Goal: Task Accomplishment & Management: Manage account settings

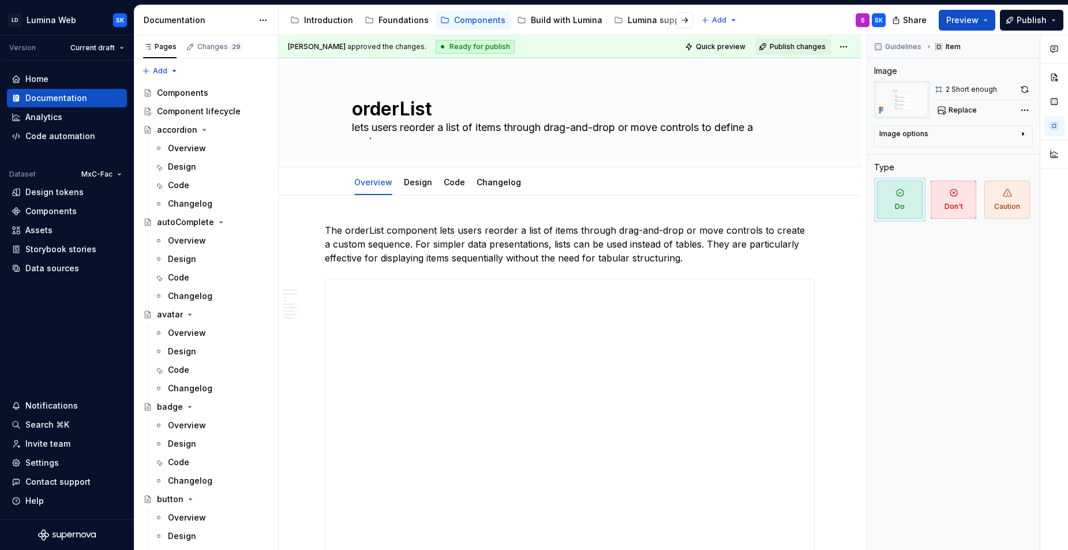
click at [333, 20] on div "Introduction" at bounding box center [328, 20] width 49 height 12
type textarea "*"
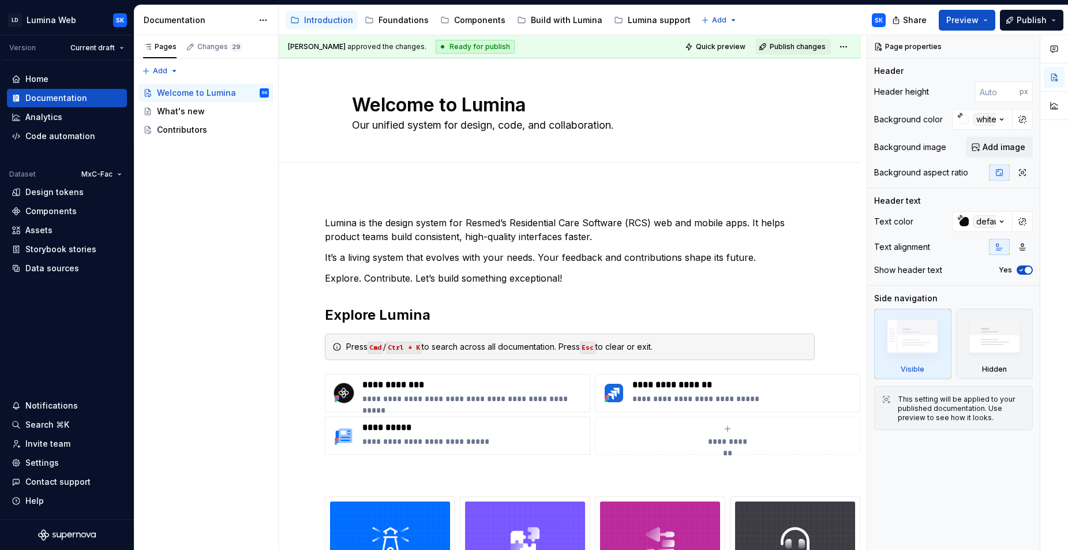
scroll to position [4, 0]
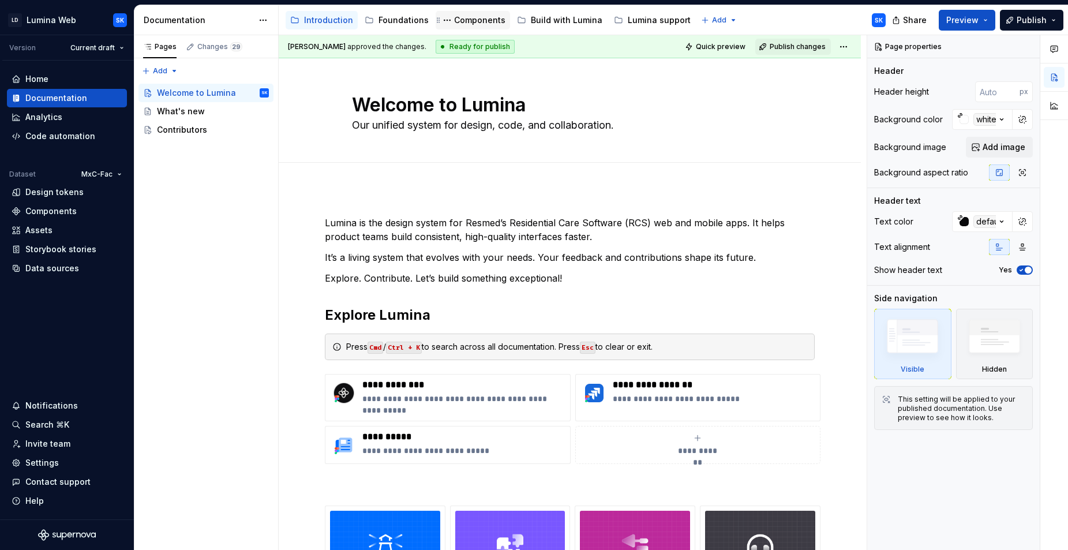
click at [467, 23] on div "Components" at bounding box center [479, 20] width 51 height 12
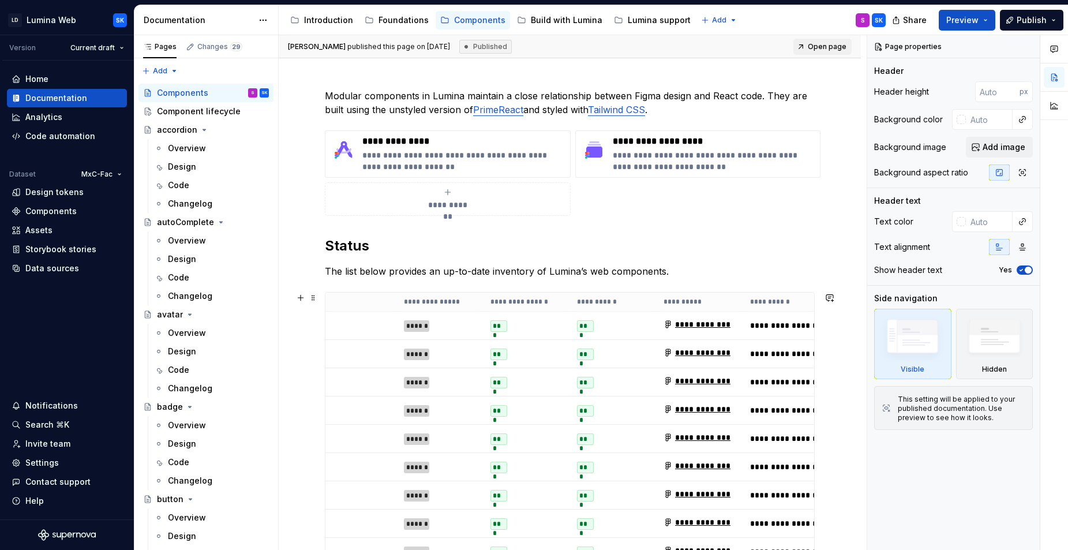
scroll to position [0, 12]
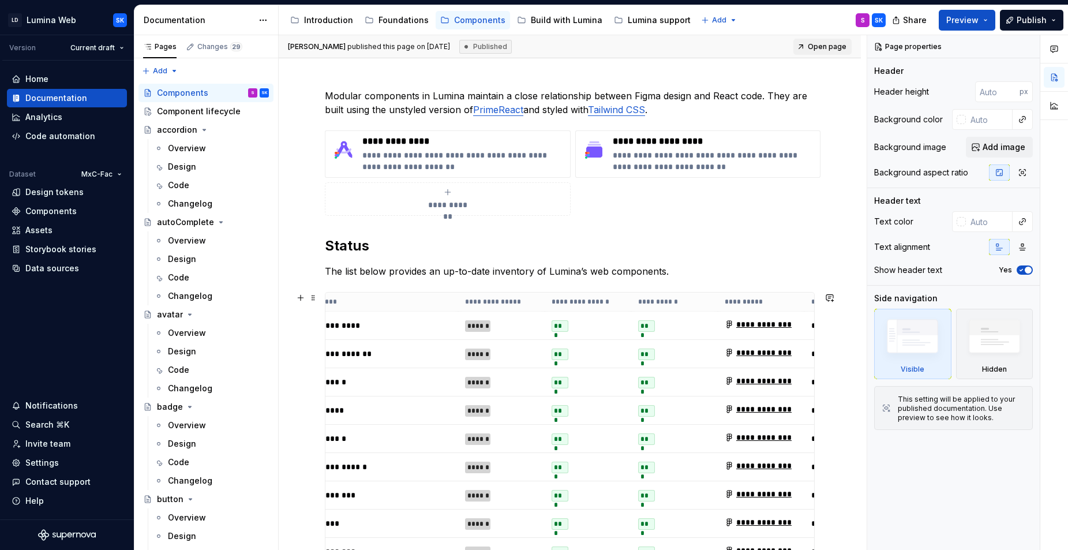
click at [418, 318] on td "*********" at bounding box center [386, 326] width 144 height 28
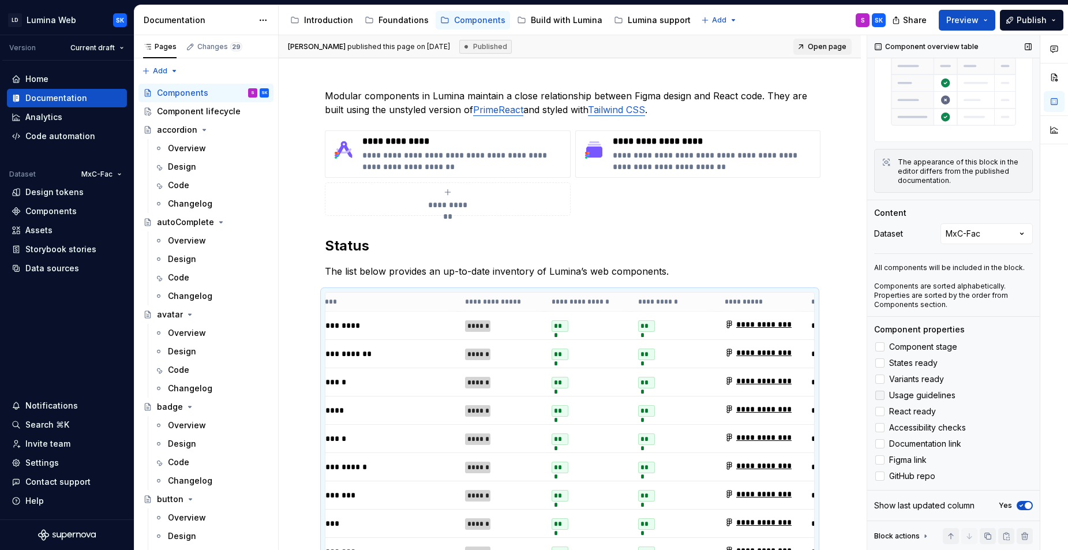
scroll to position [0, 0]
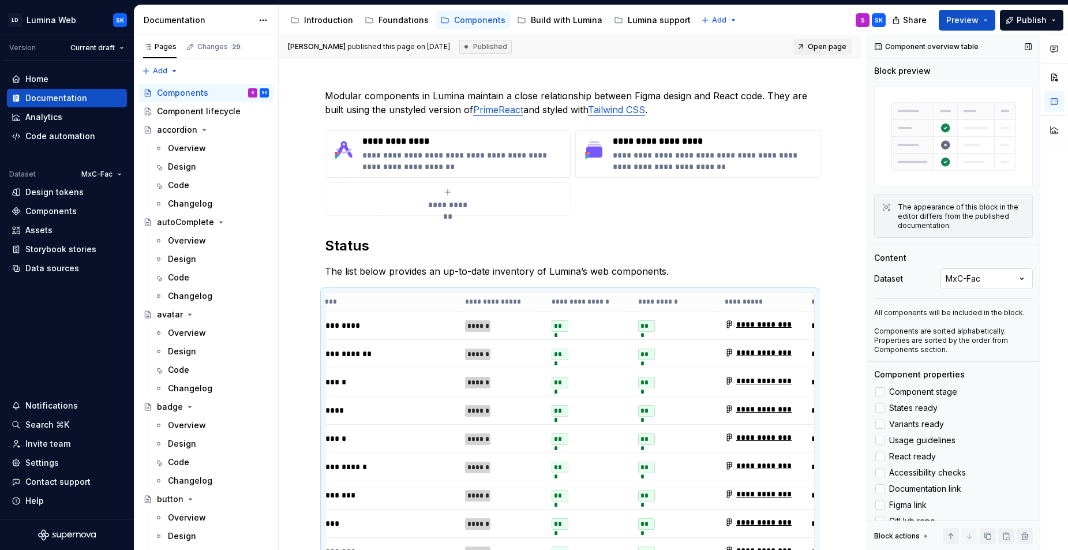
click at [971, 275] on div "Comments Open comments No comments yet Select ‘Comment’ from the block context …" at bounding box center [967, 292] width 201 height 515
click at [924, 252] on div "Comments Open comments No comments yet Select ‘Comment’ from the block context …" at bounding box center [967, 292] width 201 height 515
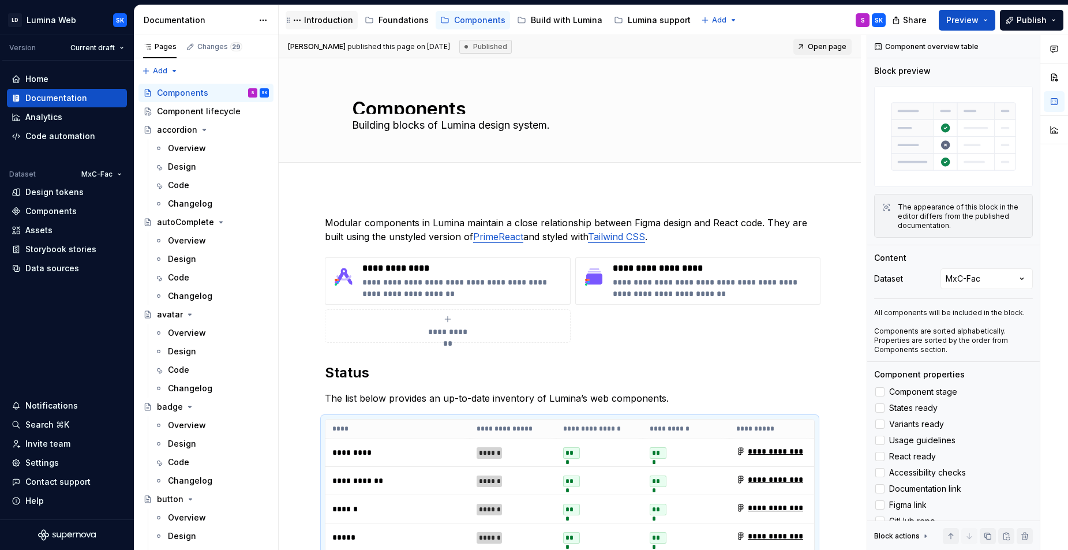
click at [333, 21] on div "Introduction" at bounding box center [328, 20] width 49 height 12
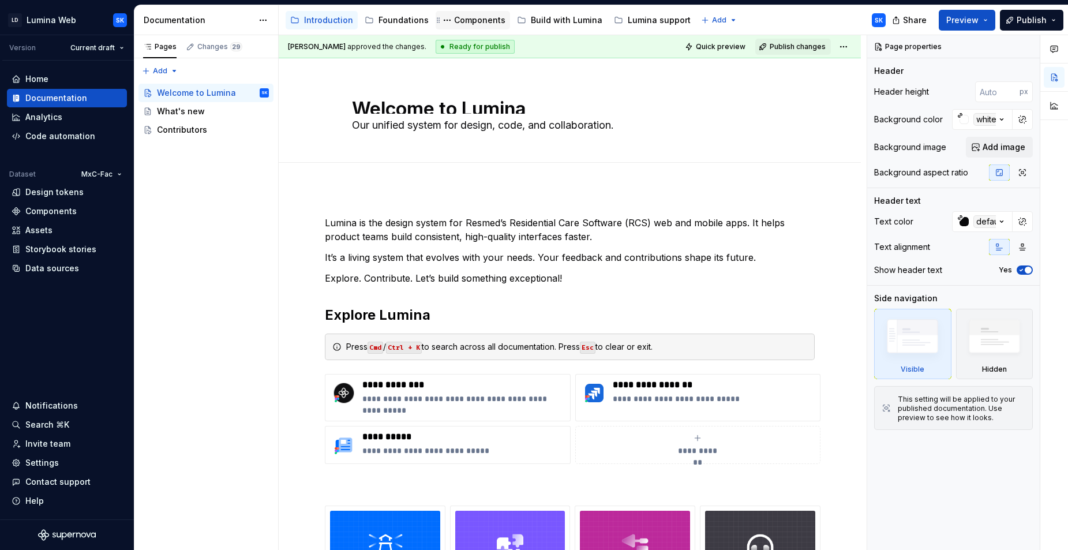
click at [470, 21] on div "Components" at bounding box center [479, 20] width 51 height 12
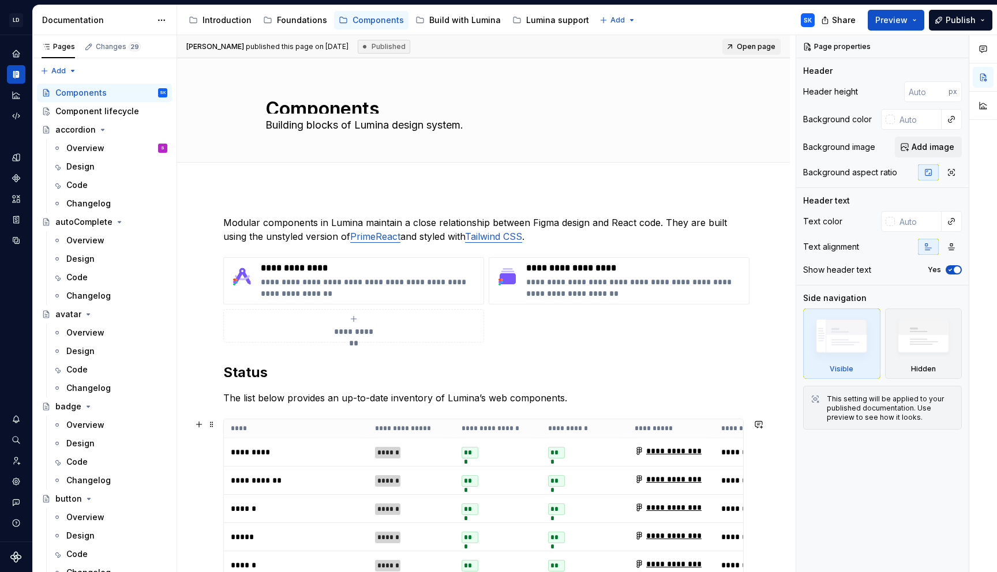
click at [353, 439] on td "*********" at bounding box center [296, 453] width 144 height 28
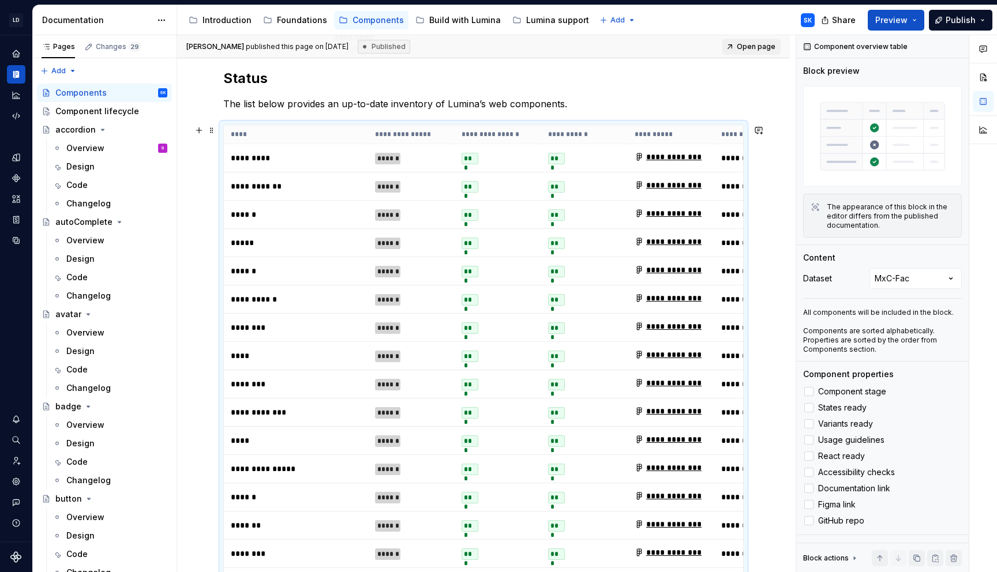
scroll to position [272, 0]
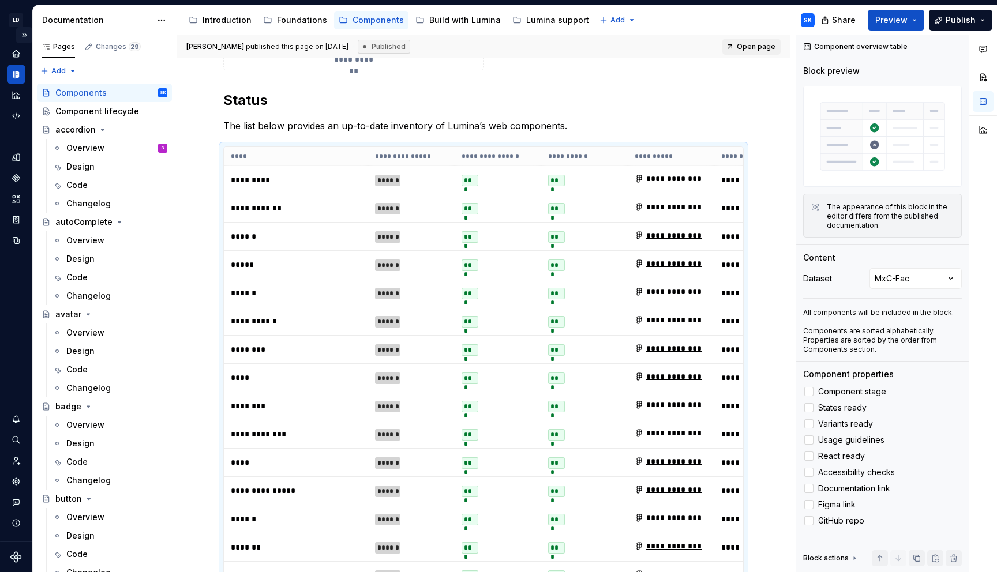
click at [24, 35] on button "Expand sidebar" at bounding box center [24, 35] width 16 height 16
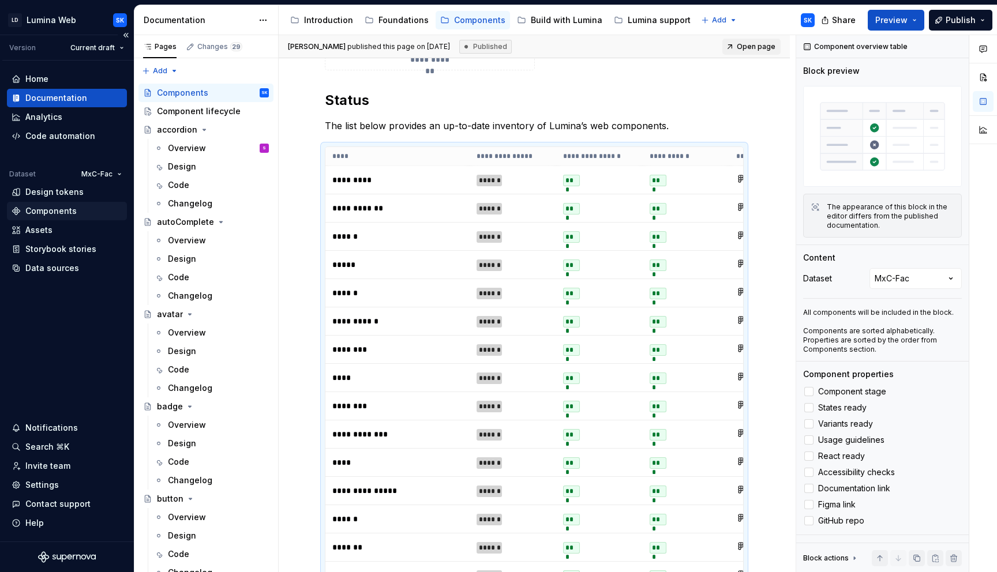
click at [68, 207] on div "Components" at bounding box center [50, 211] width 51 height 12
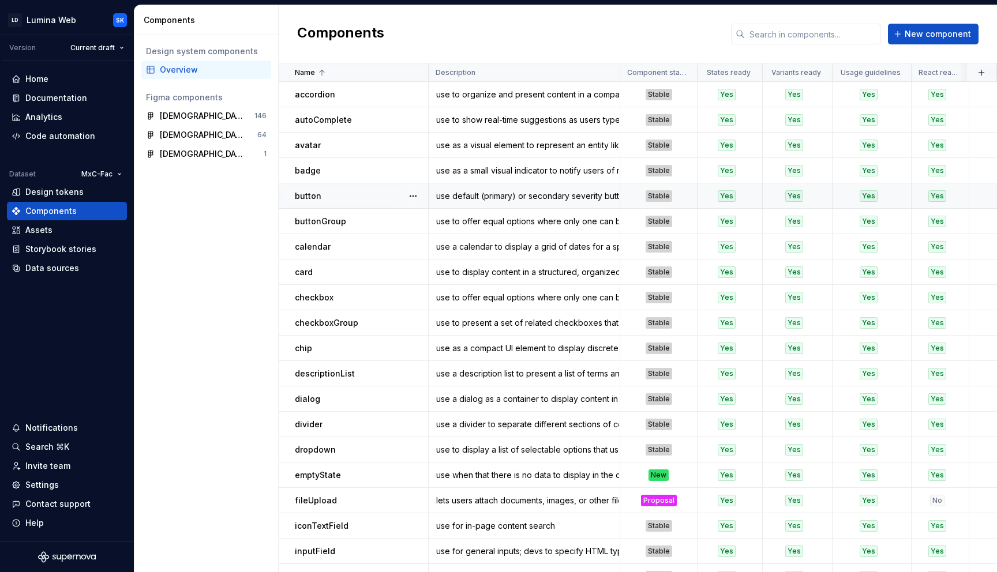
click at [345, 197] on div "button" at bounding box center [361, 196] width 133 height 12
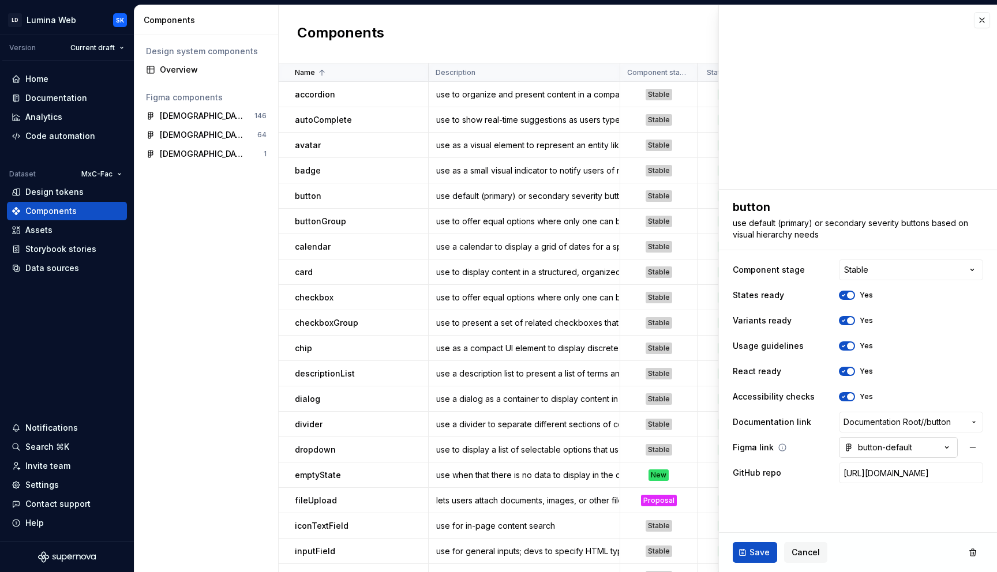
click at [898, 447] on div "button-default" at bounding box center [878, 448] width 68 height 12
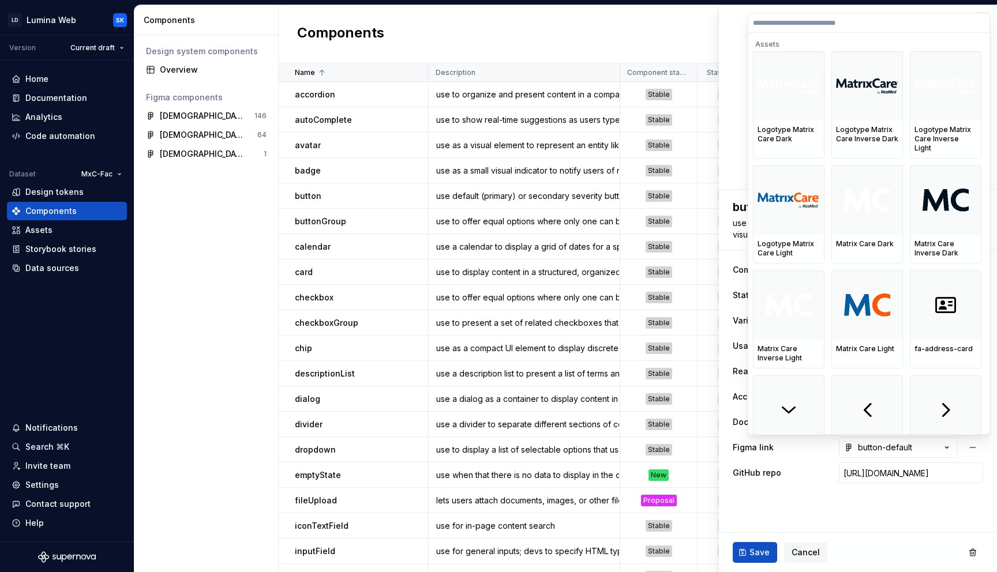
click at [878, 500] on html "LD Lumina Web SK Version Current draft Home Documentation Analytics Code automa…" at bounding box center [498, 286] width 997 height 572
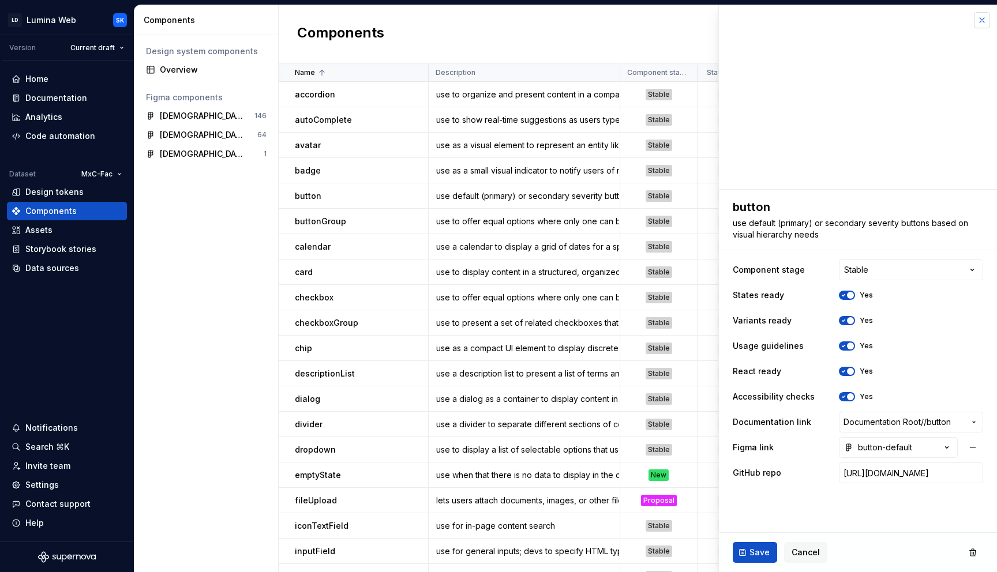
click at [983, 20] on button "button" at bounding box center [982, 20] width 16 height 16
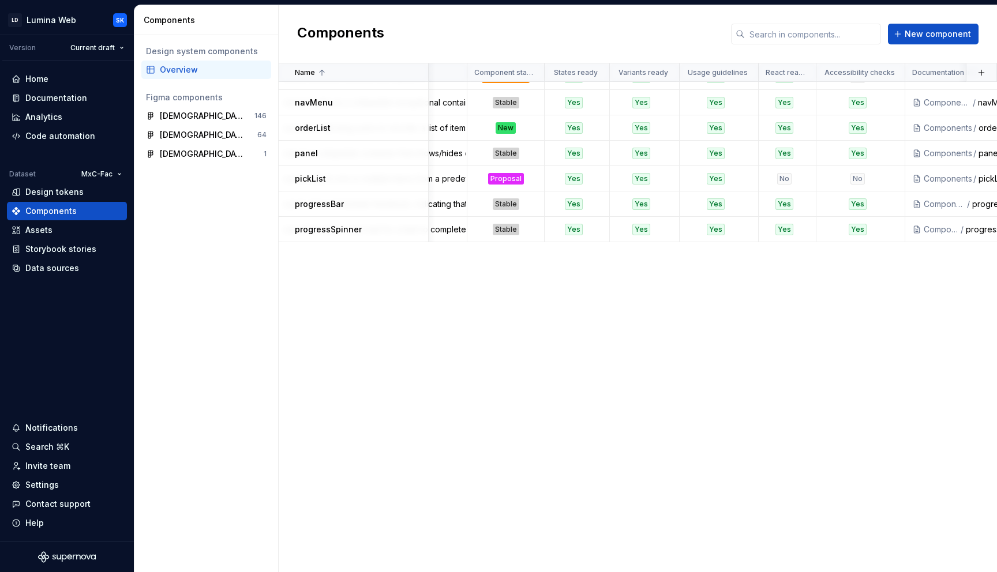
scroll to position [0, 153]
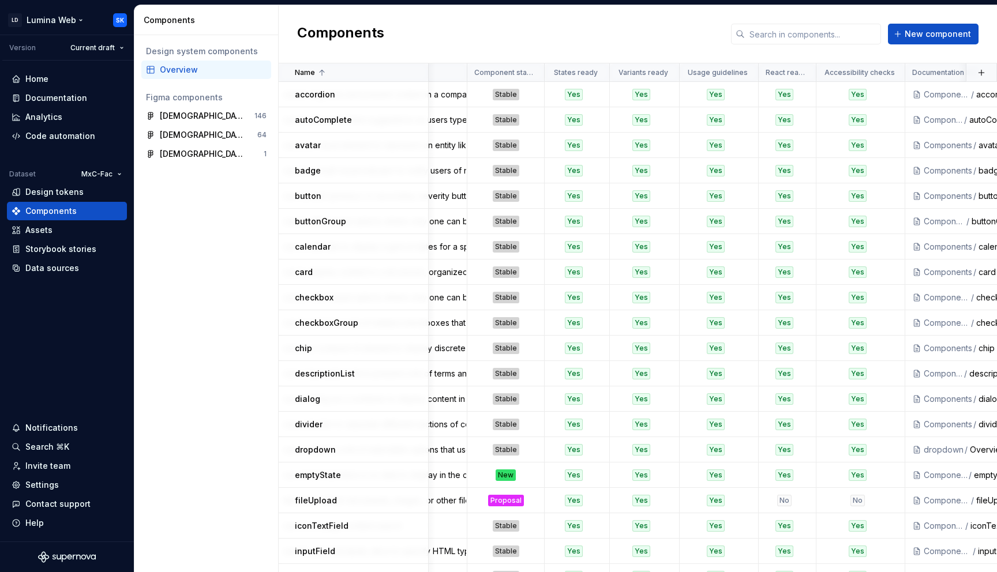
click at [65, 25] on html "LD Lumina Web SK Version Current draft Home Documentation Analytics Code automa…" at bounding box center [498, 286] width 997 height 572
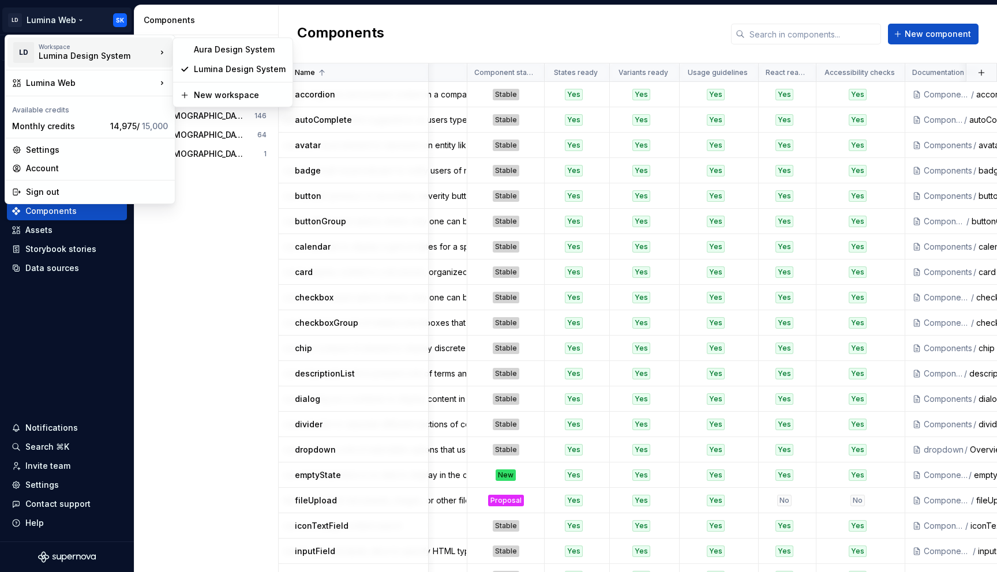
click at [247, 20] on html "LD Lumina Web SK Version Current draft Home Documentation Analytics Code automa…" at bounding box center [498, 286] width 997 height 572
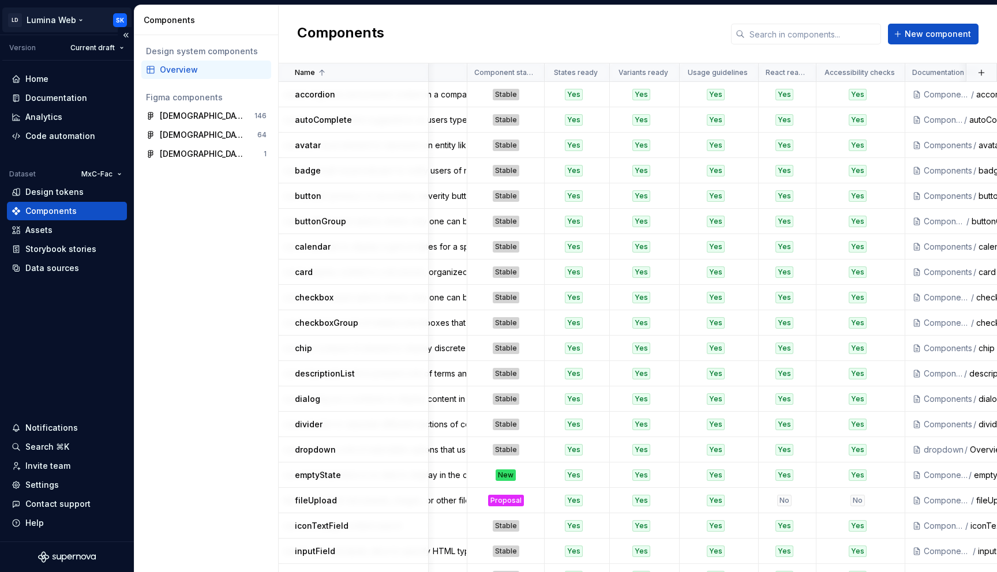
click at [57, 20] on html "LD Lumina Web SK Version Current draft Home Documentation Analytics Code automa…" at bounding box center [498, 286] width 997 height 572
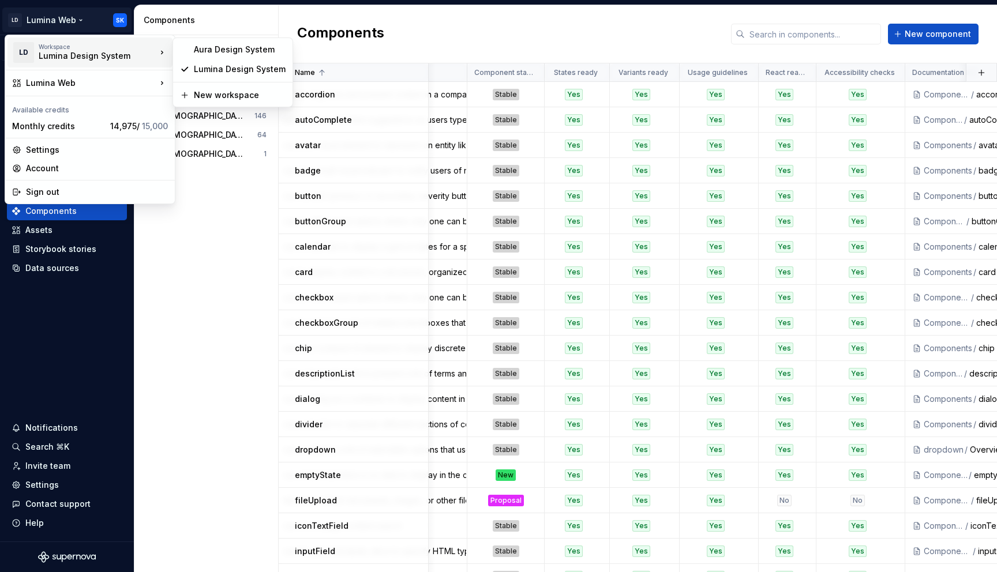
click at [225, 218] on html "LD Lumina Web SK Version Current draft Home Documentation Analytics Code automa…" at bounding box center [498, 286] width 997 height 572
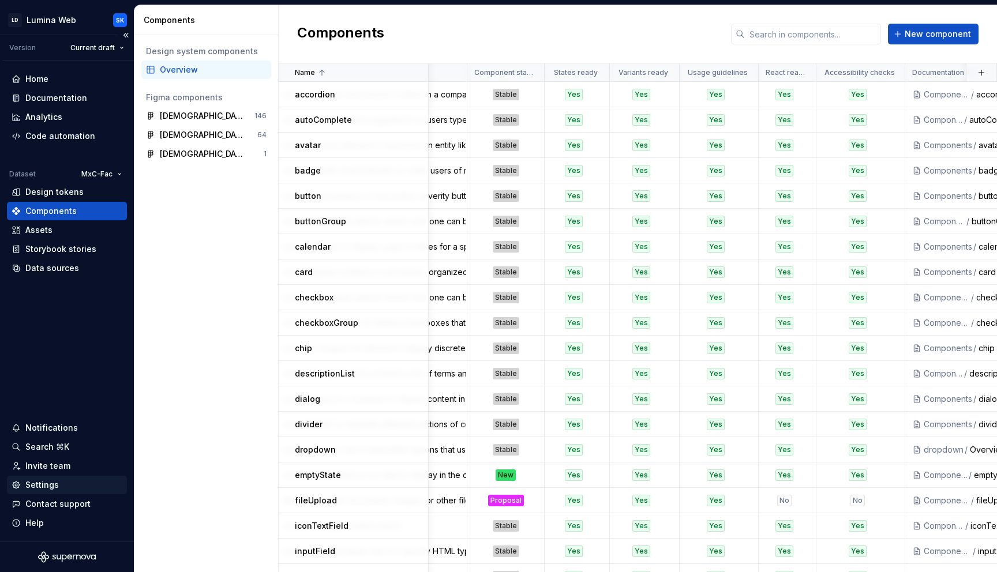
click at [28, 486] on div "Settings" at bounding box center [41, 485] width 33 height 12
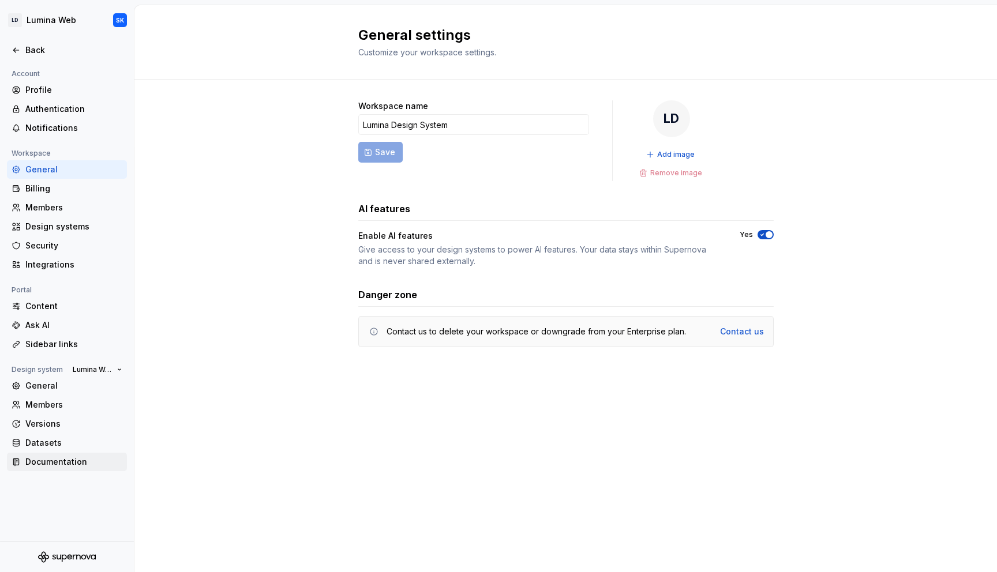
click at [68, 460] on div "Documentation" at bounding box center [73, 462] width 97 height 12
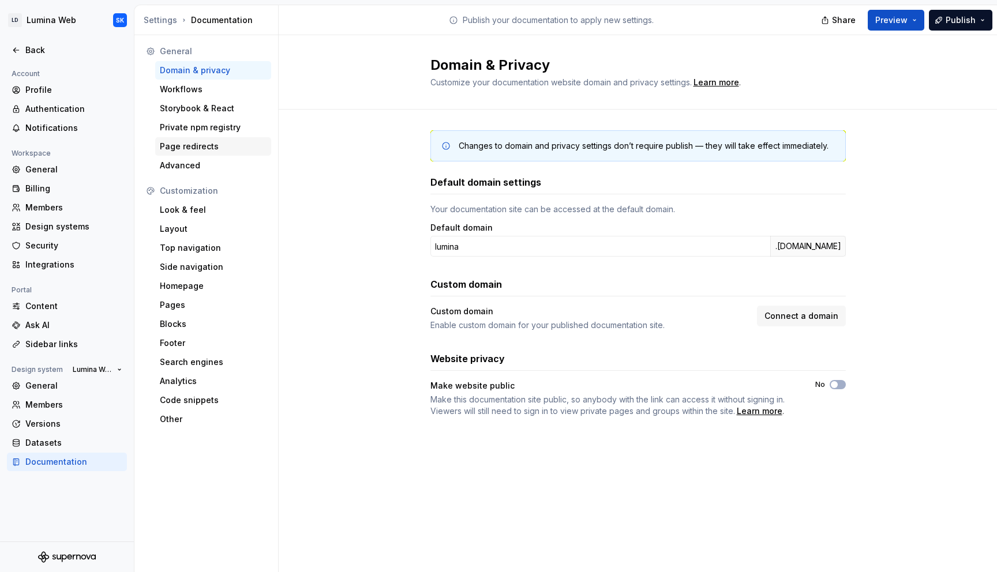
click at [206, 141] on div "Page redirects" at bounding box center [213, 147] width 107 height 12
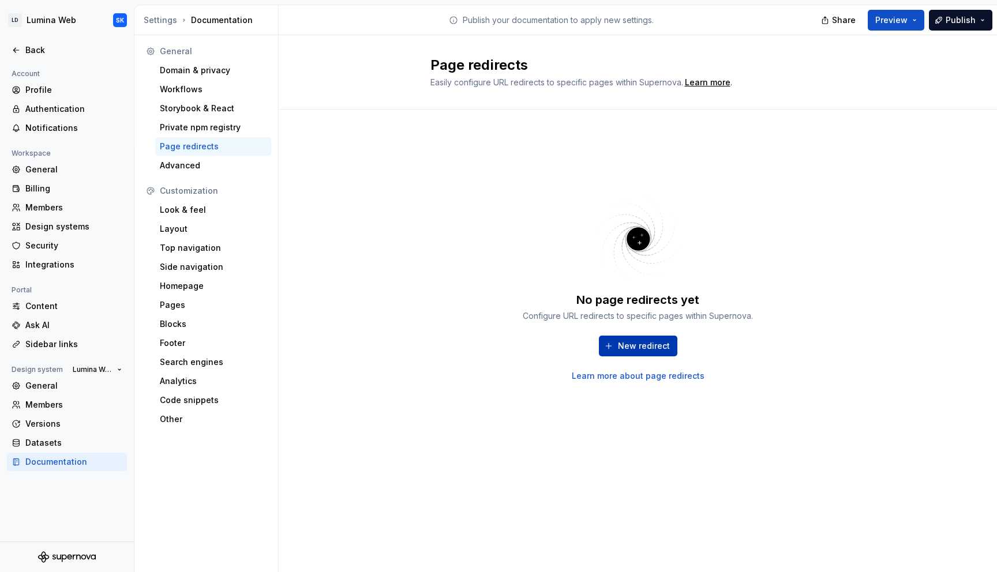
click at [642, 352] on button "New redirect" at bounding box center [638, 346] width 78 height 21
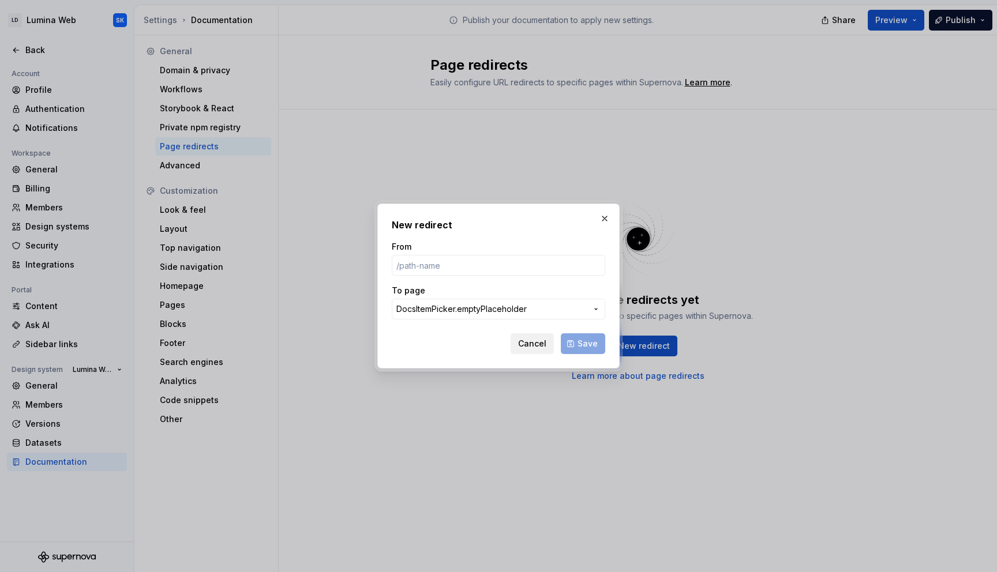
click at [529, 342] on span "Cancel" at bounding box center [532, 344] width 28 height 12
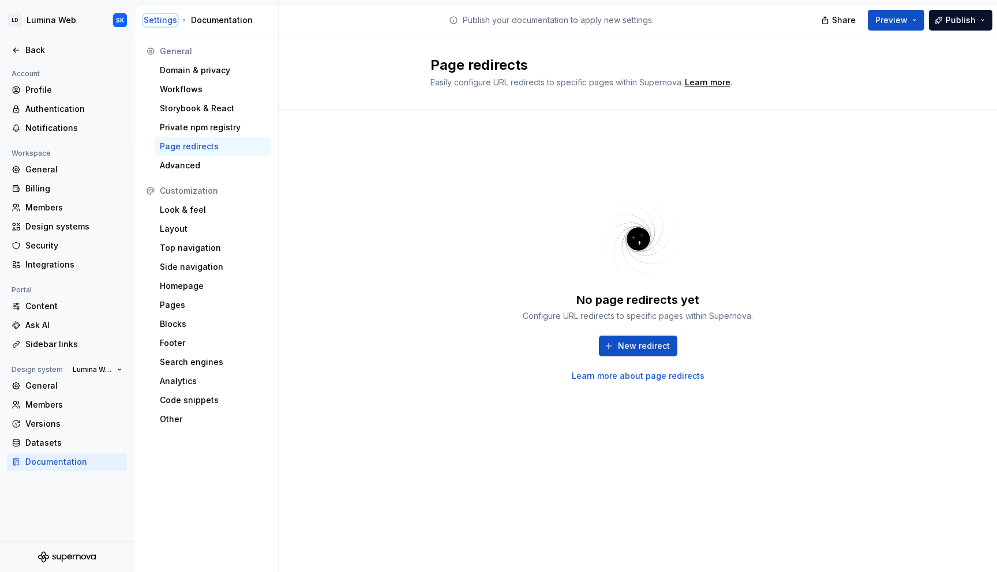
click at [170, 15] on div "Settings" at bounding box center [160, 20] width 33 height 12
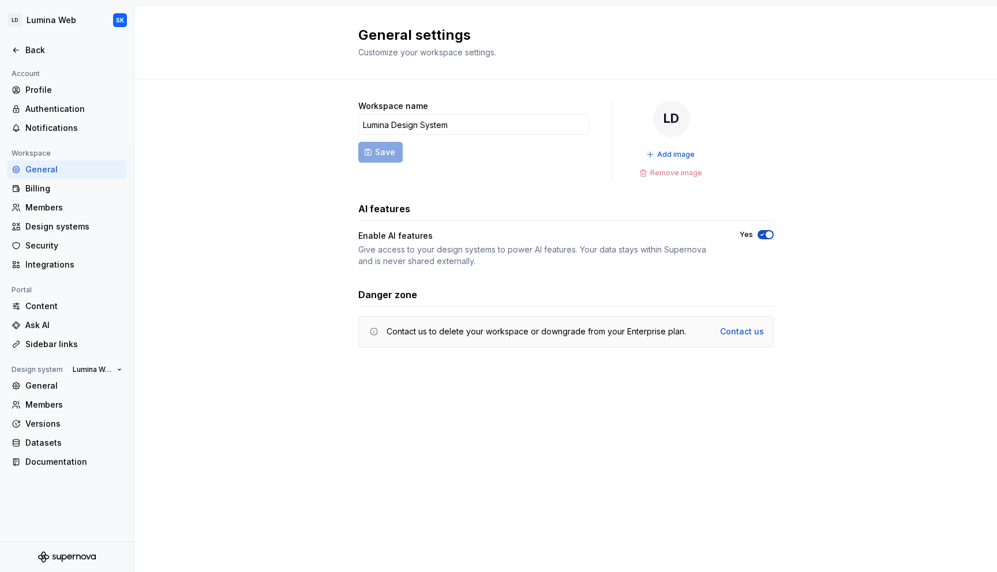
click at [360, 252] on div "Give access to your design systems to power AI features. Your data stays within…" at bounding box center [538, 255] width 361 height 23
click at [42, 51] on div "Back" at bounding box center [73, 50] width 97 height 12
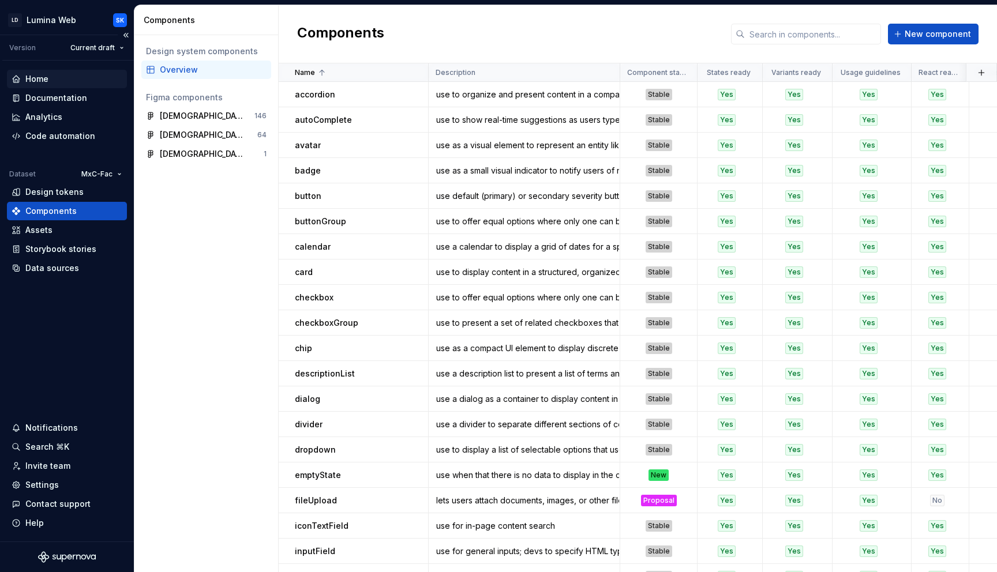
click at [42, 76] on div "Home" at bounding box center [36, 79] width 23 height 12
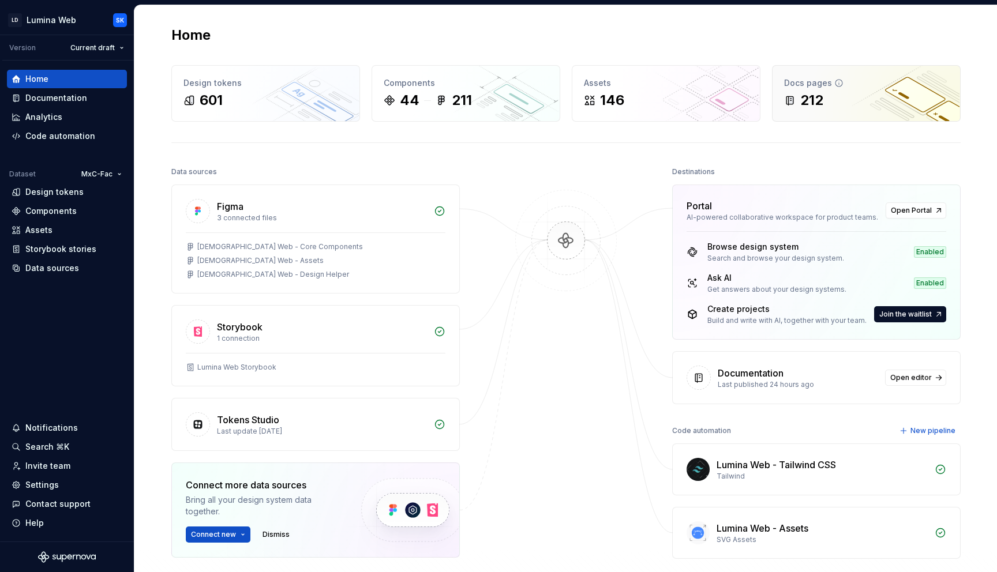
click at [873, 113] on div "Docs pages 212" at bounding box center [867, 93] width 188 height 55
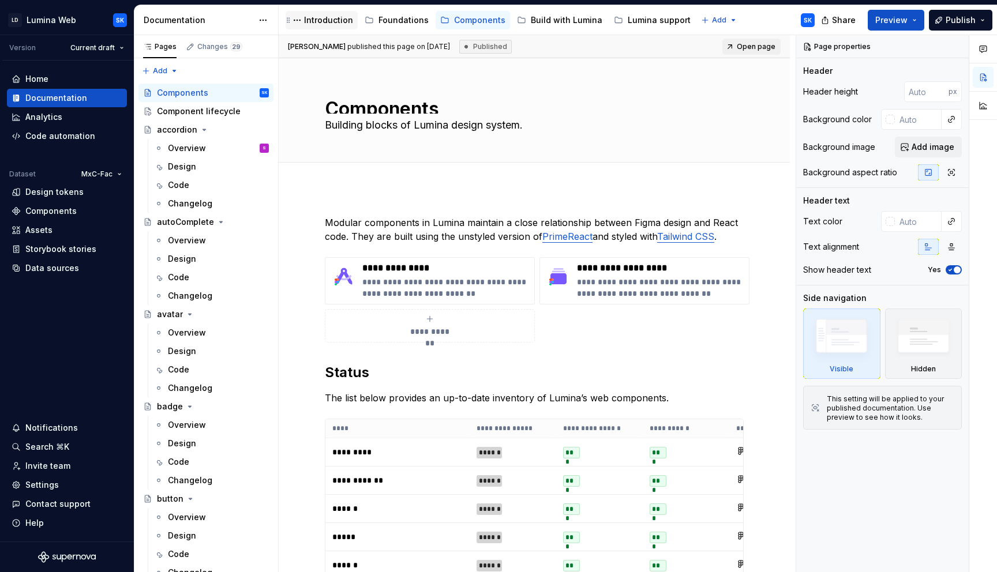
click at [327, 21] on div "Introduction" at bounding box center [328, 20] width 49 height 12
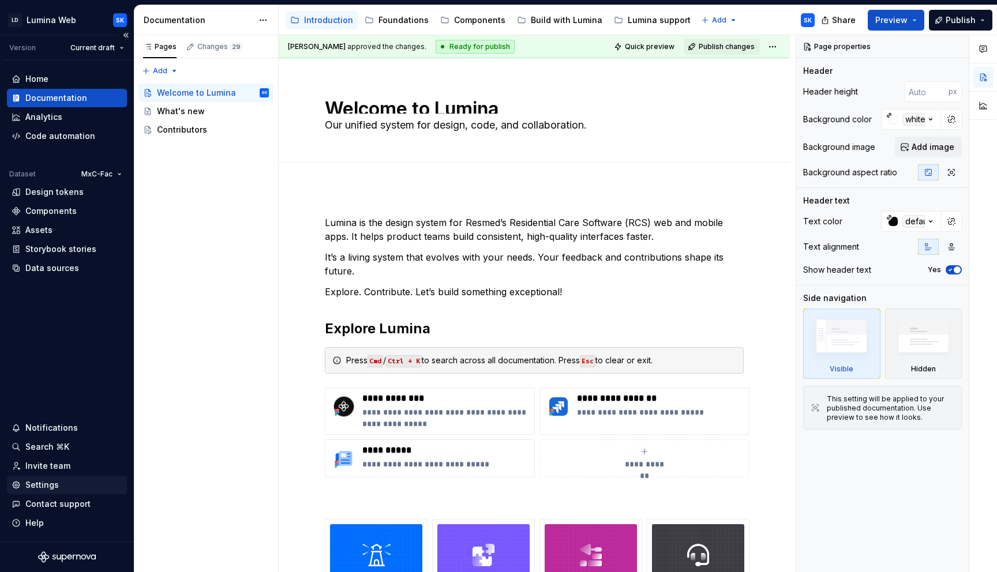
type textarea "*"
click at [53, 486] on div "Settings" at bounding box center [41, 485] width 33 height 12
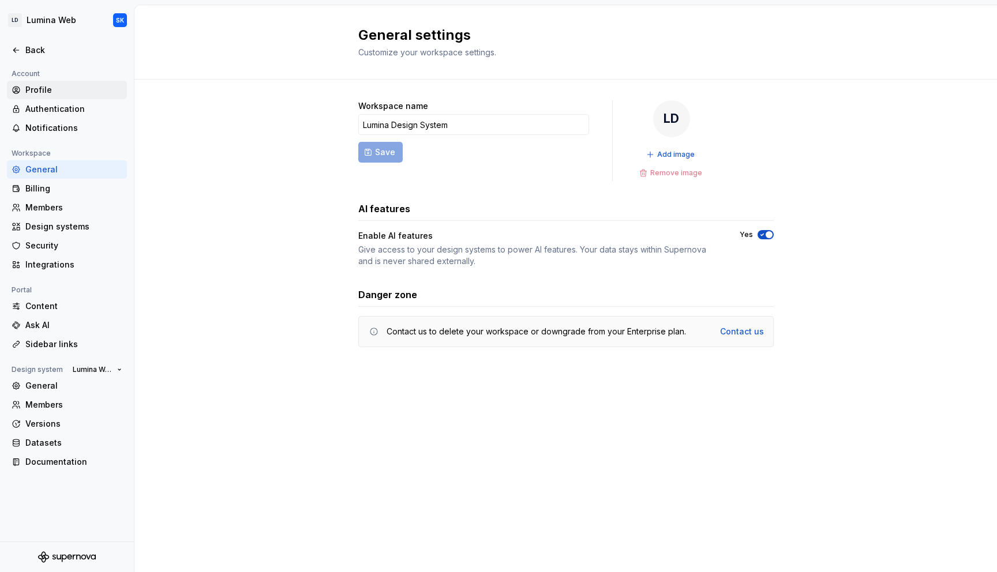
click at [53, 86] on div "Profile" at bounding box center [73, 90] width 97 height 12
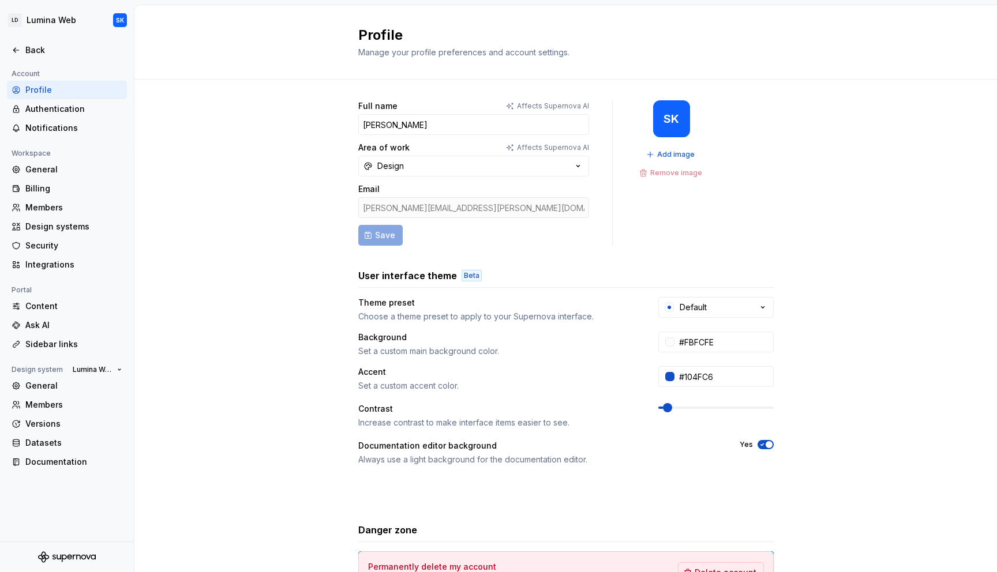
click at [20, 39] on div at bounding box center [67, 38] width 134 height 6
click at [486, 167] on button "Design" at bounding box center [473, 166] width 231 height 21
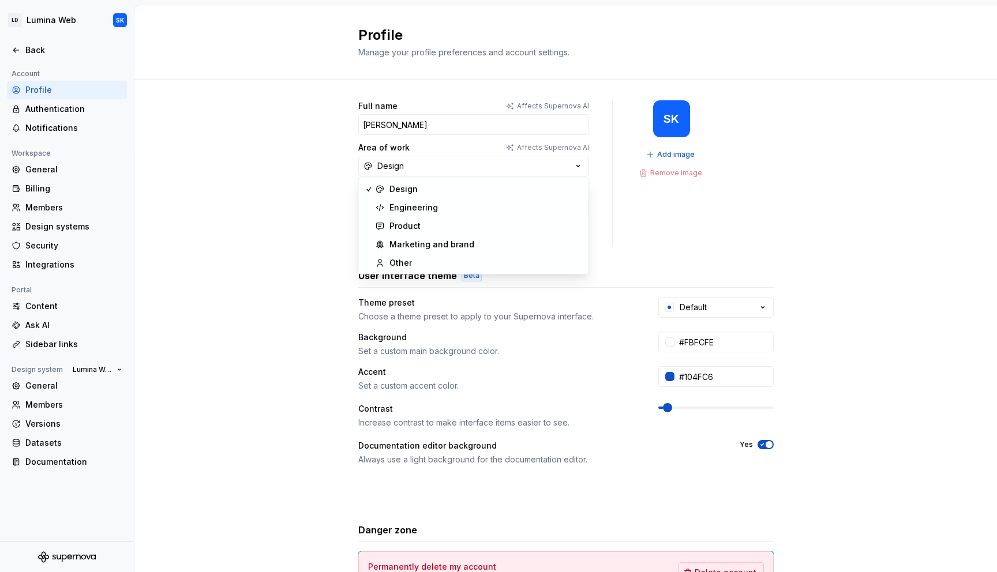
click at [288, 171] on div "Full name Affects Supernova AI Swanand Kalugade Area of work Affects Supernova …" at bounding box center [565, 371] width 863 height 582
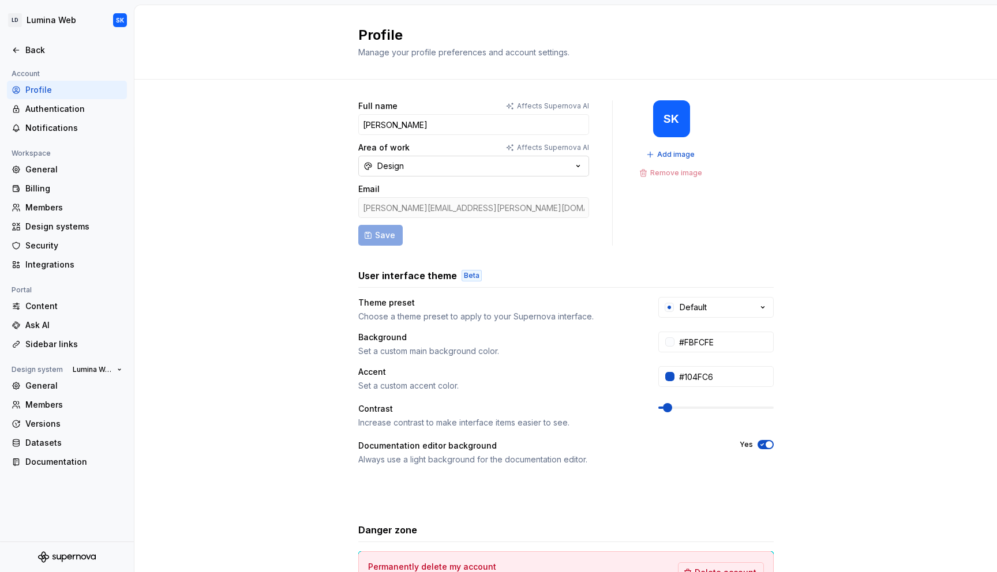
click at [396, 167] on div "Design" at bounding box center [390, 166] width 27 height 12
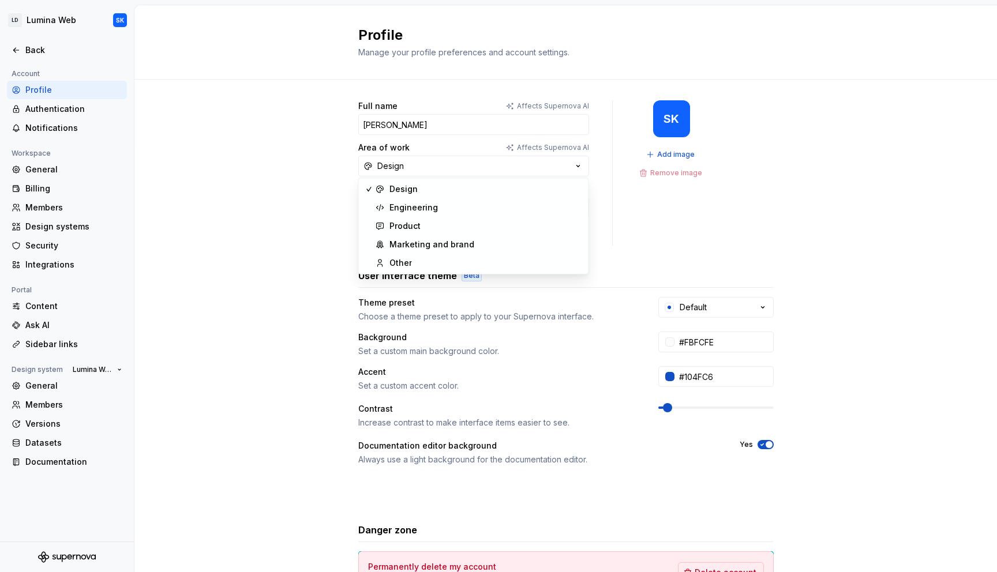
click at [268, 166] on div "Full name Affects Supernova AI Swanand Kalugade Area of work Affects Supernova …" at bounding box center [565, 371] width 863 height 582
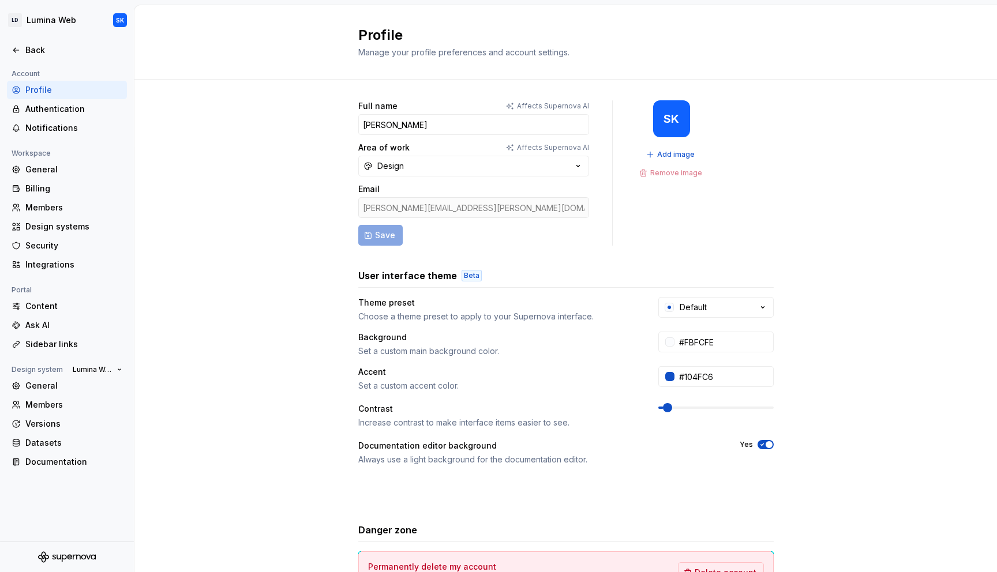
click at [283, 117] on div "Full name Affects Supernova AI Swanand Kalugade Area of work Affects Supernova …" at bounding box center [565, 371] width 863 height 582
